Goal: Information Seeking & Learning: Learn about a topic

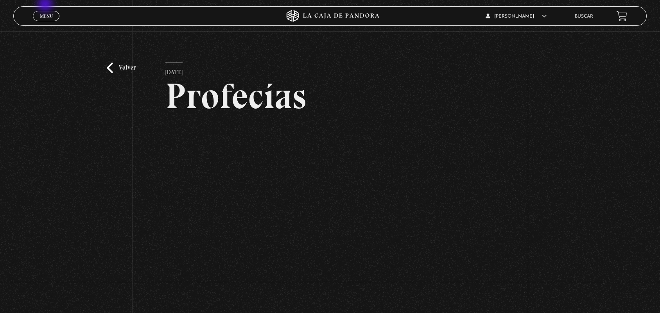
scroll to position [31, 0]
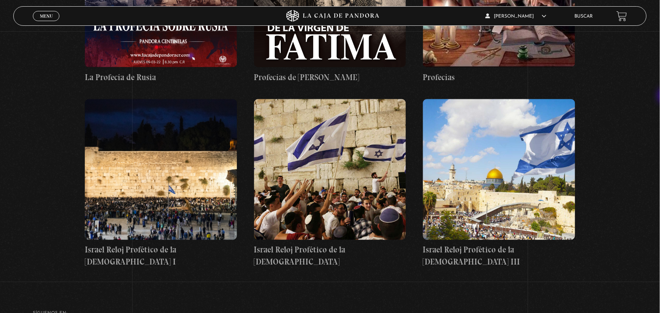
scroll to position [250, 0]
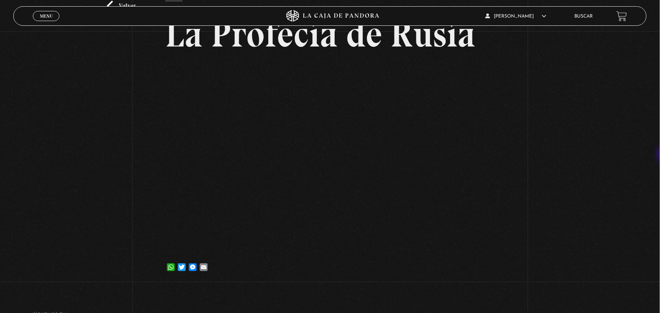
scroll to position [25, 0]
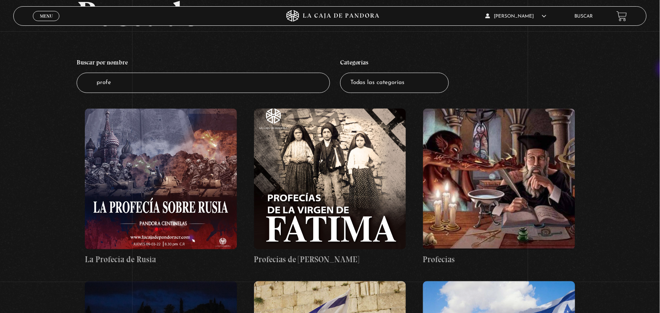
scroll to position [69, 0]
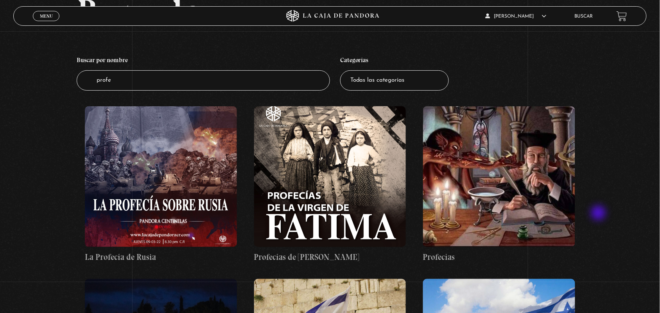
click at [600, 214] on div "Buscador Buscar por nombre Buscador profe Categorías Todas las categorías 11:11…" at bounding box center [330, 229] width 660 height 471
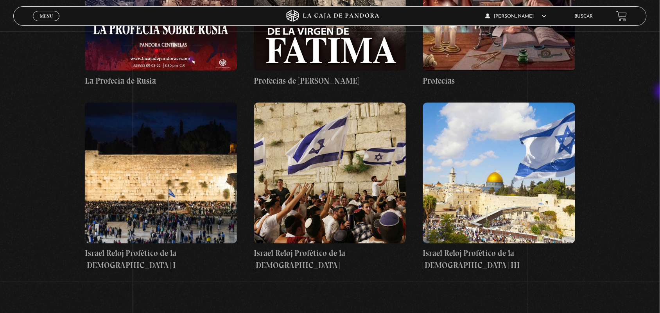
scroll to position [246, 0]
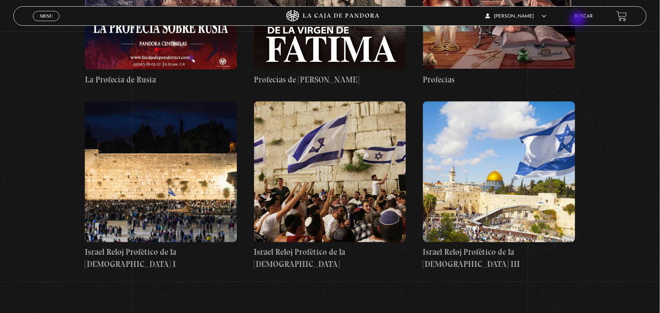
click at [579, 20] on div "ANGELA LUCIANO En vivos Pandora Centinelas Mi cuenta Salir Buscar" at bounding box center [528, 16] width 198 height 18
click at [593, 16] on link "Buscar" at bounding box center [584, 16] width 18 height 5
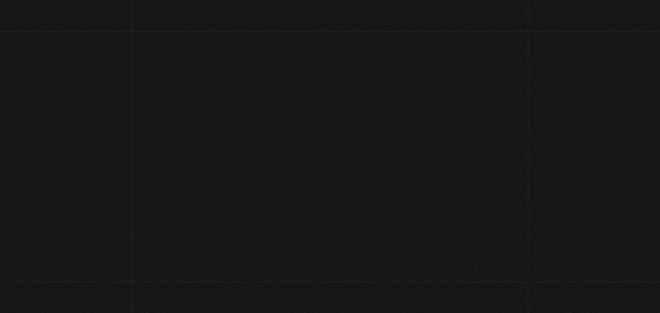
scroll to position [120, 0]
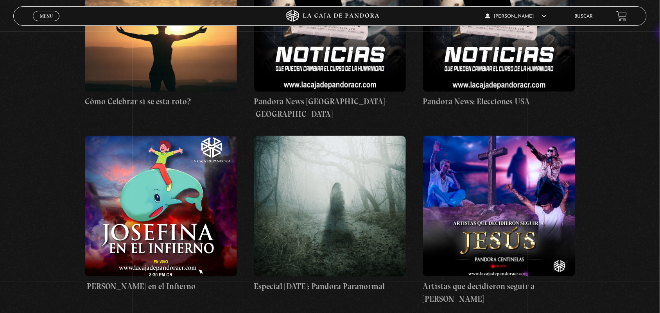
scroll to position [2738, 0]
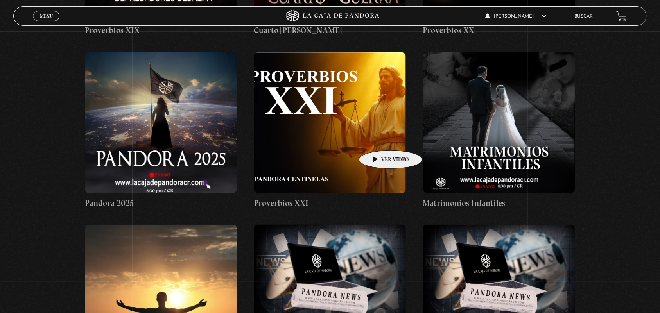
click at [379, 139] on figure at bounding box center [330, 122] width 152 height 141
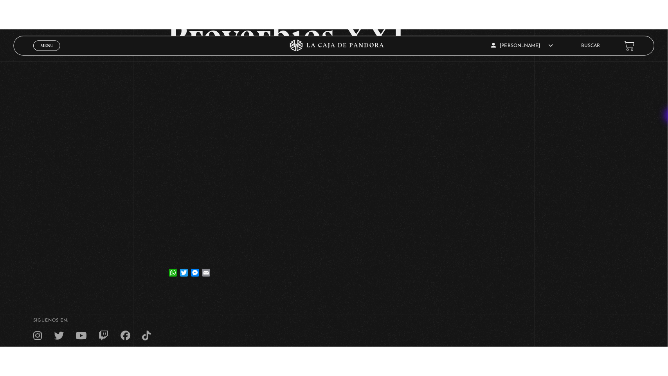
scroll to position [90, 0]
